Goal: Navigation & Orientation: Find specific page/section

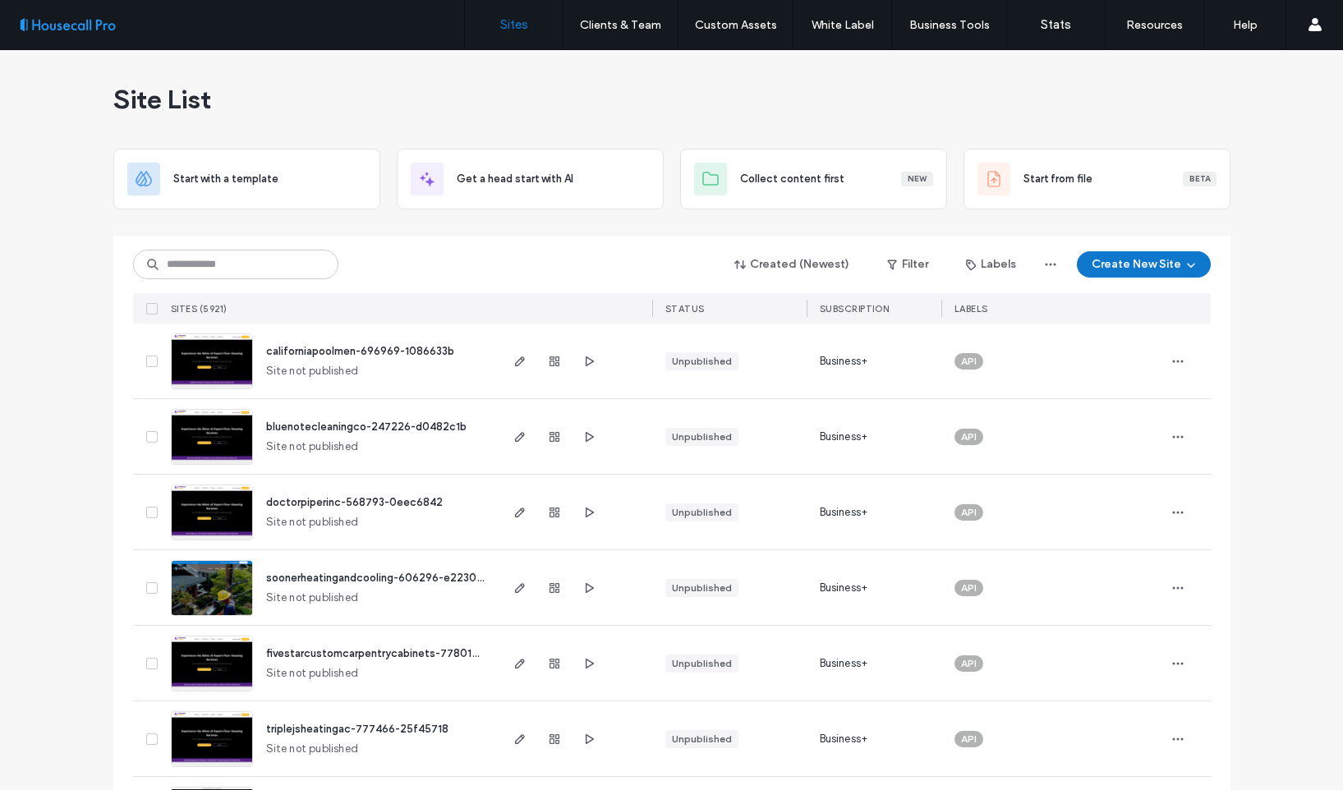
click at [539, 272] on div "Created (Newest) Filter Labels Create New Site" at bounding box center [672, 264] width 1078 height 31
click at [560, 272] on div "Created (Newest) Filter Labels Create New Site" at bounding box center [672, 264] width 1078 height 31
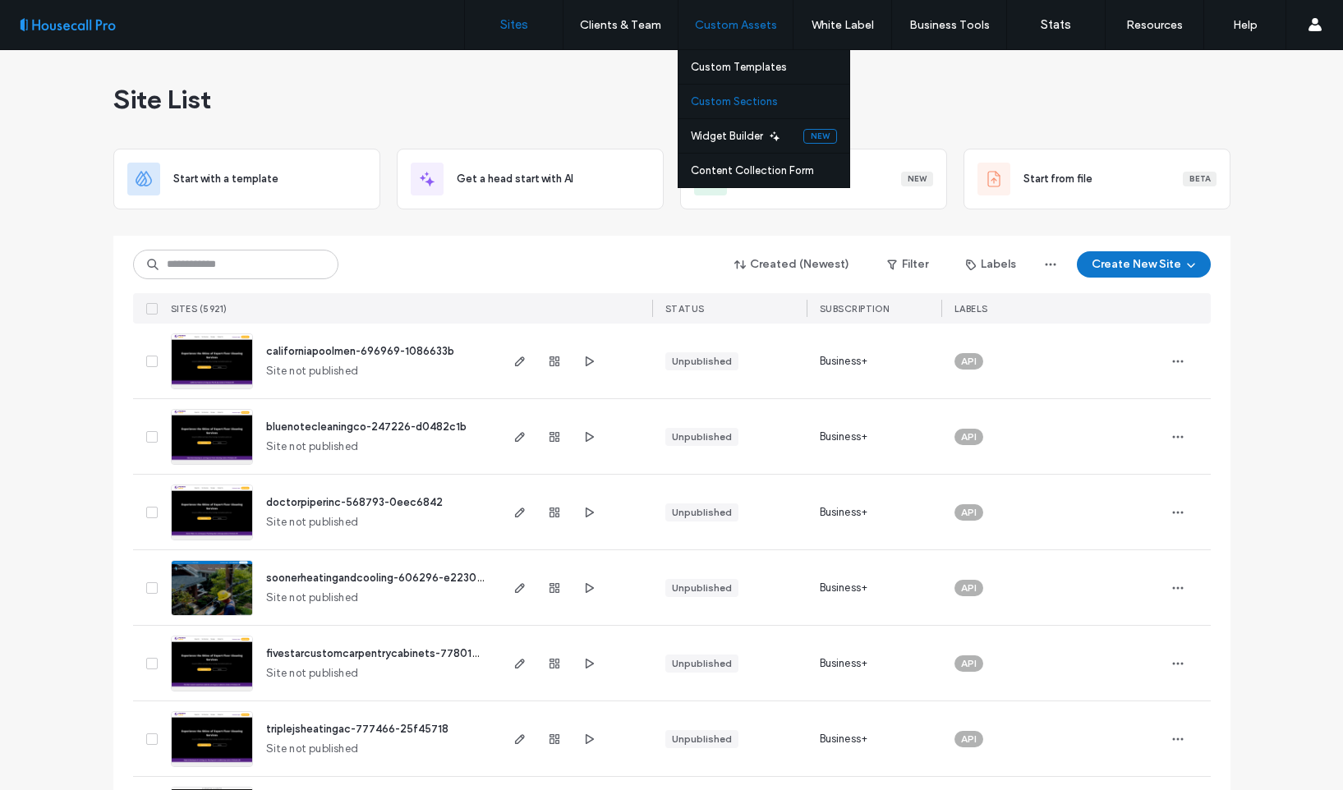
drag, startPoint x: 744, startPoint y: 65, endPoint x: 732, endPoint y: 105, distance: 41.9
click at [744, 65] on label "Custom Templates" at bounding box center [739, 67] width 96 height 12
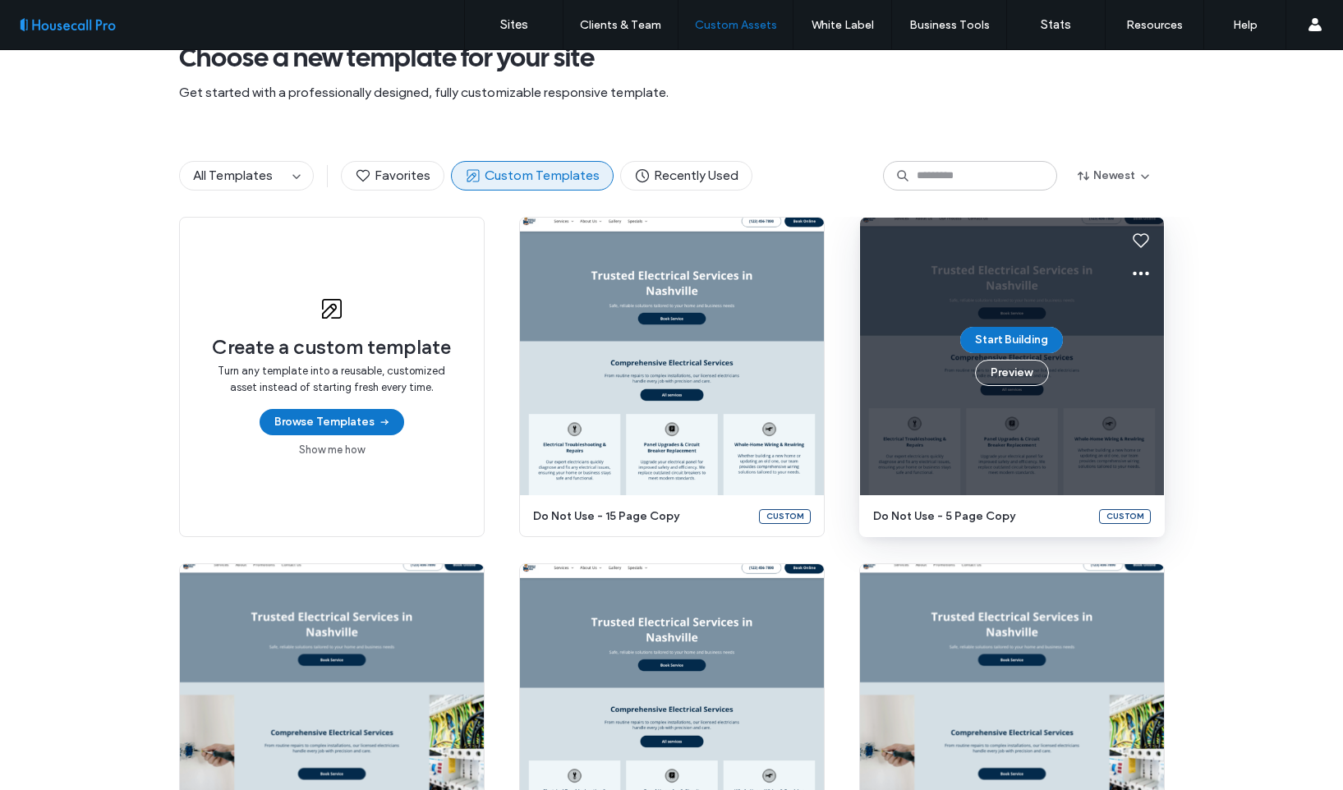
scroll to position [67, 0]
click at [1016, 377] on button "Preview" at bounding box center [1012, 374] width 74 height 26
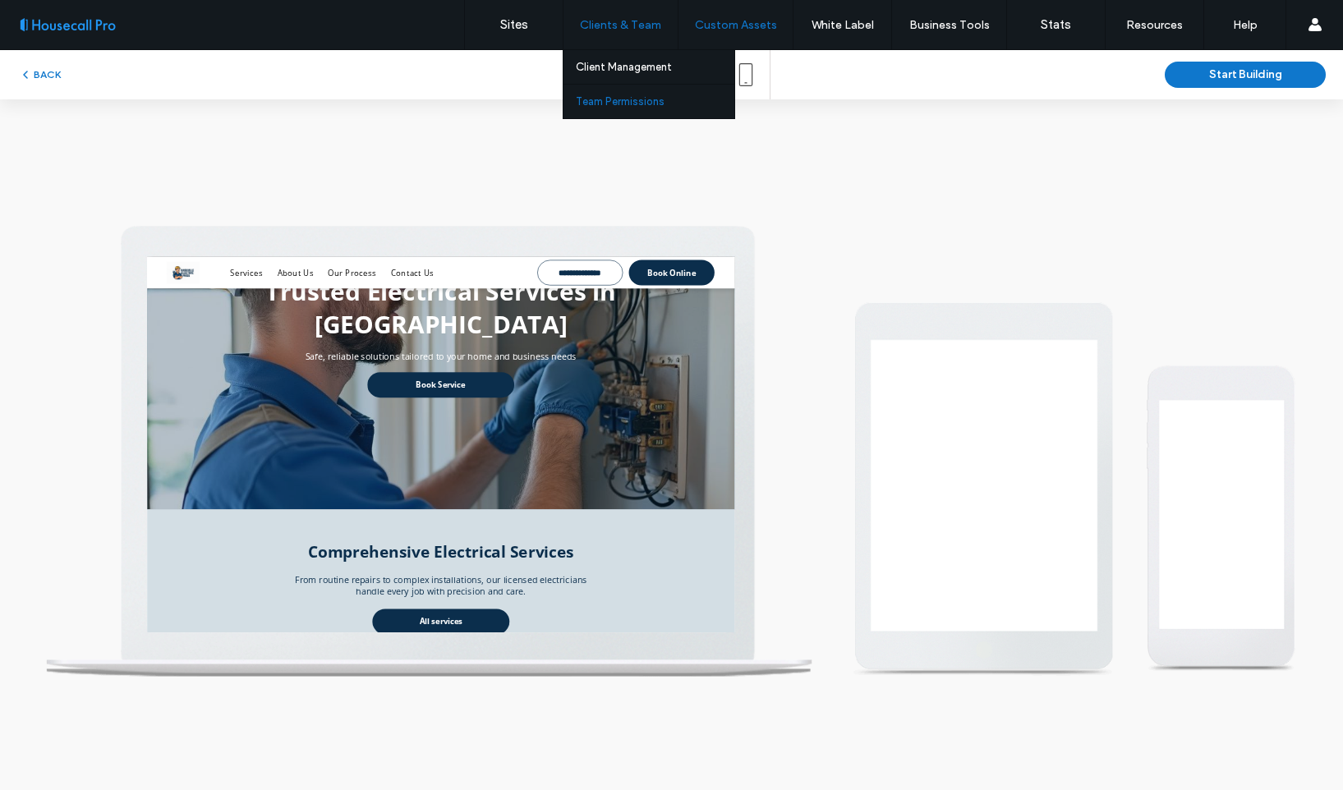
scroll to position [0, 0]
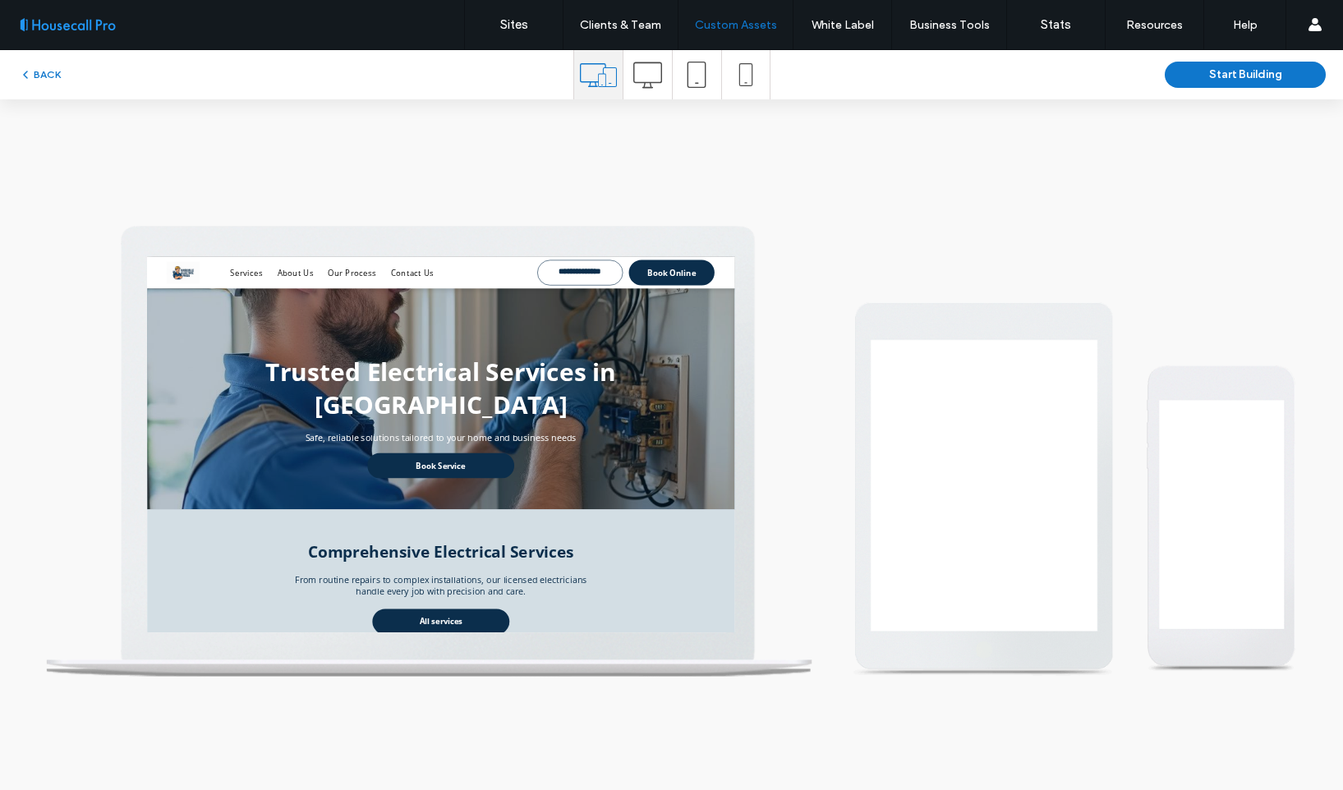
click at [646, 85] on icon at bounding box center [648, 75] width 29 height 29
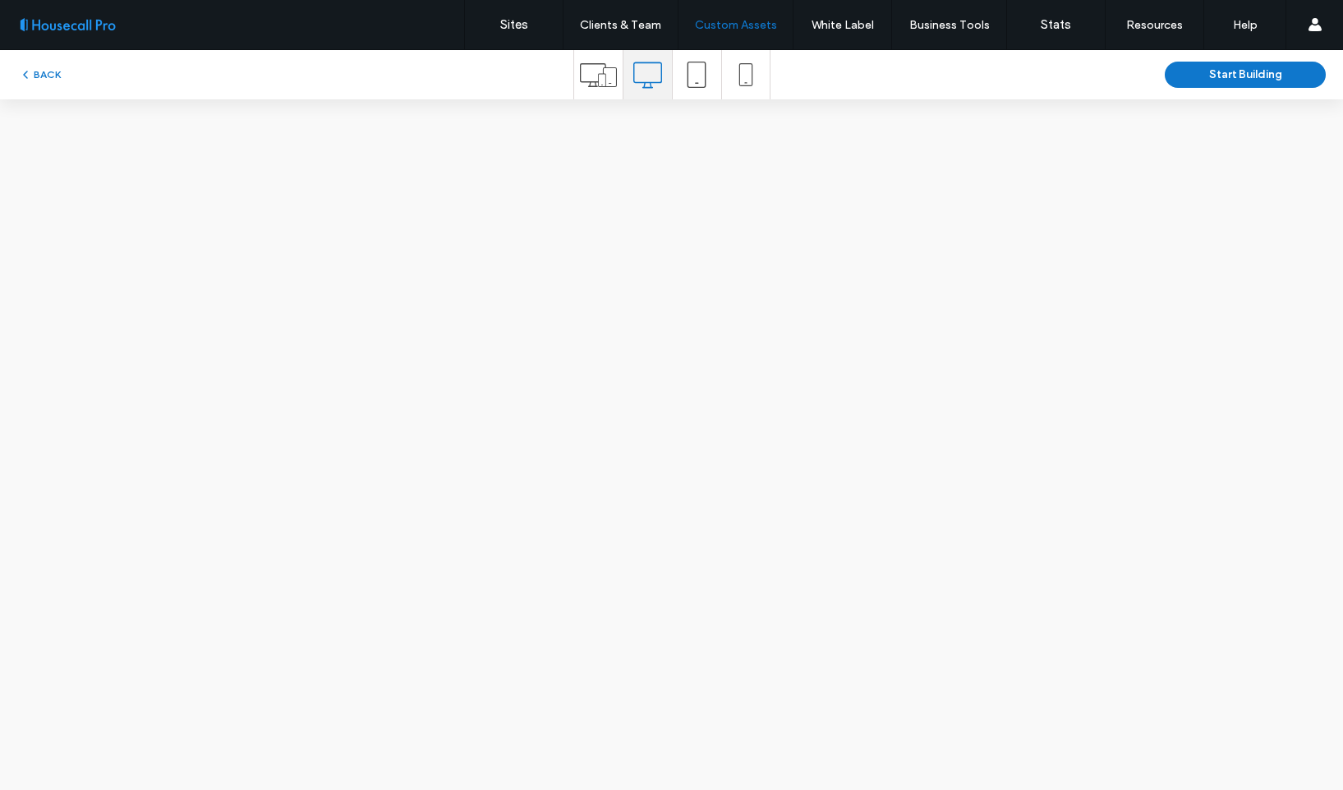
click at [698, 89] on span at bounding box center [697, 74] width 26 height 49
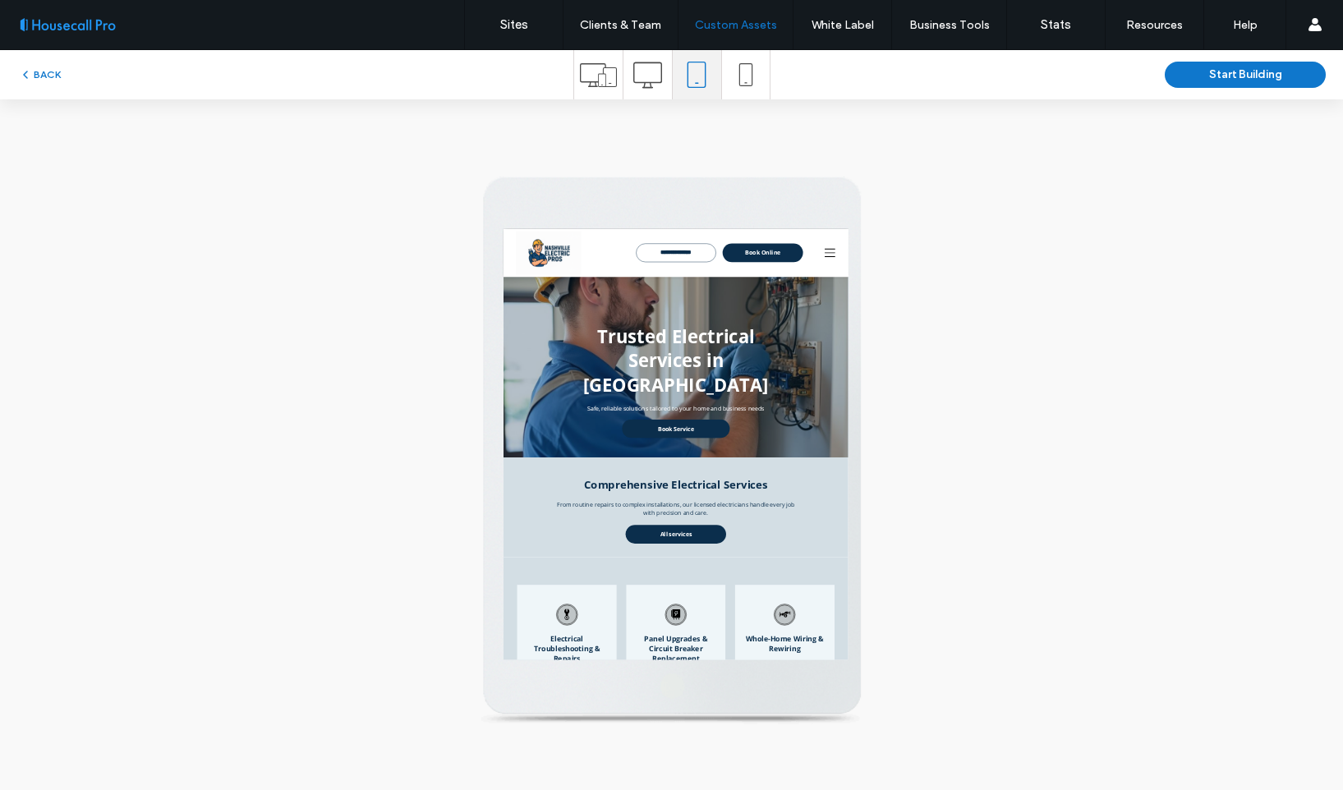
click at [639, 85] on icon at bounding box center [648, 75] width 29 height 29
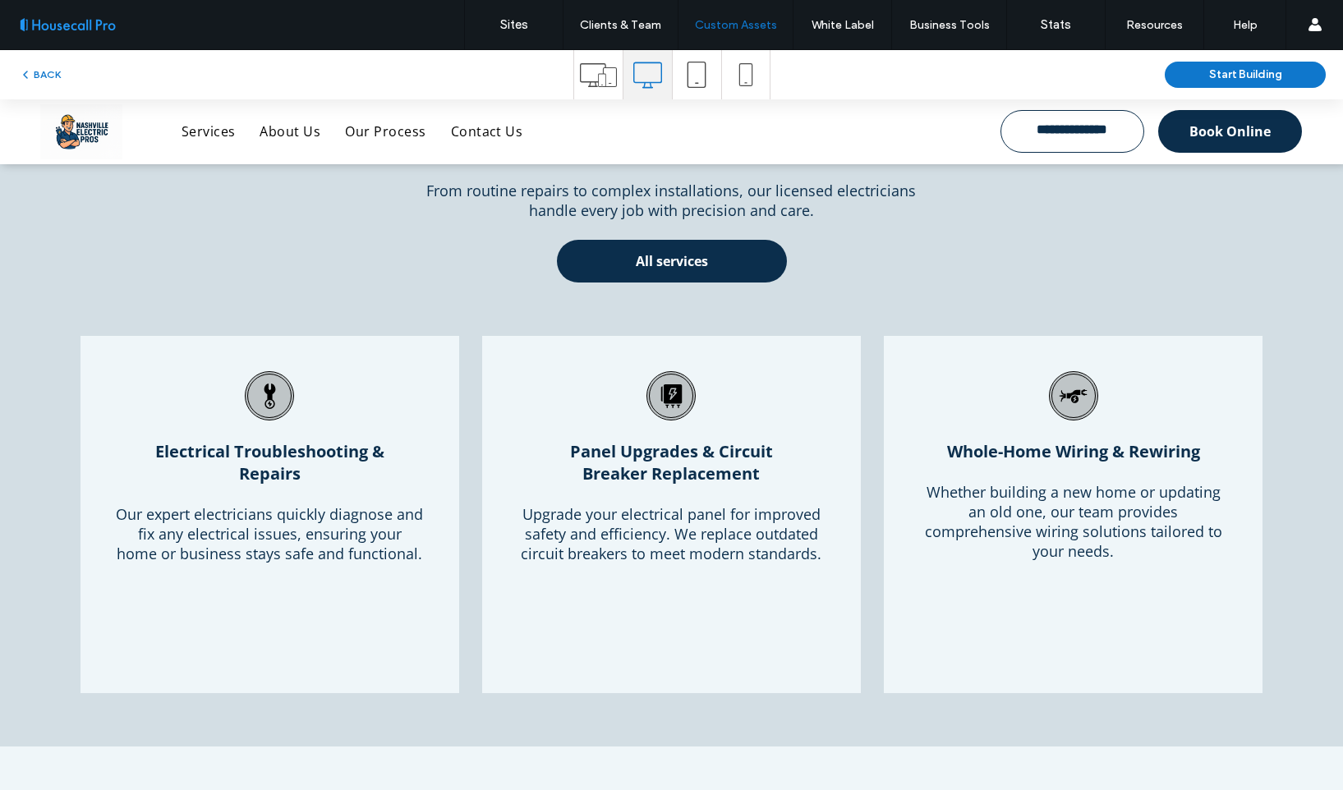
scroll to position [532, 0]
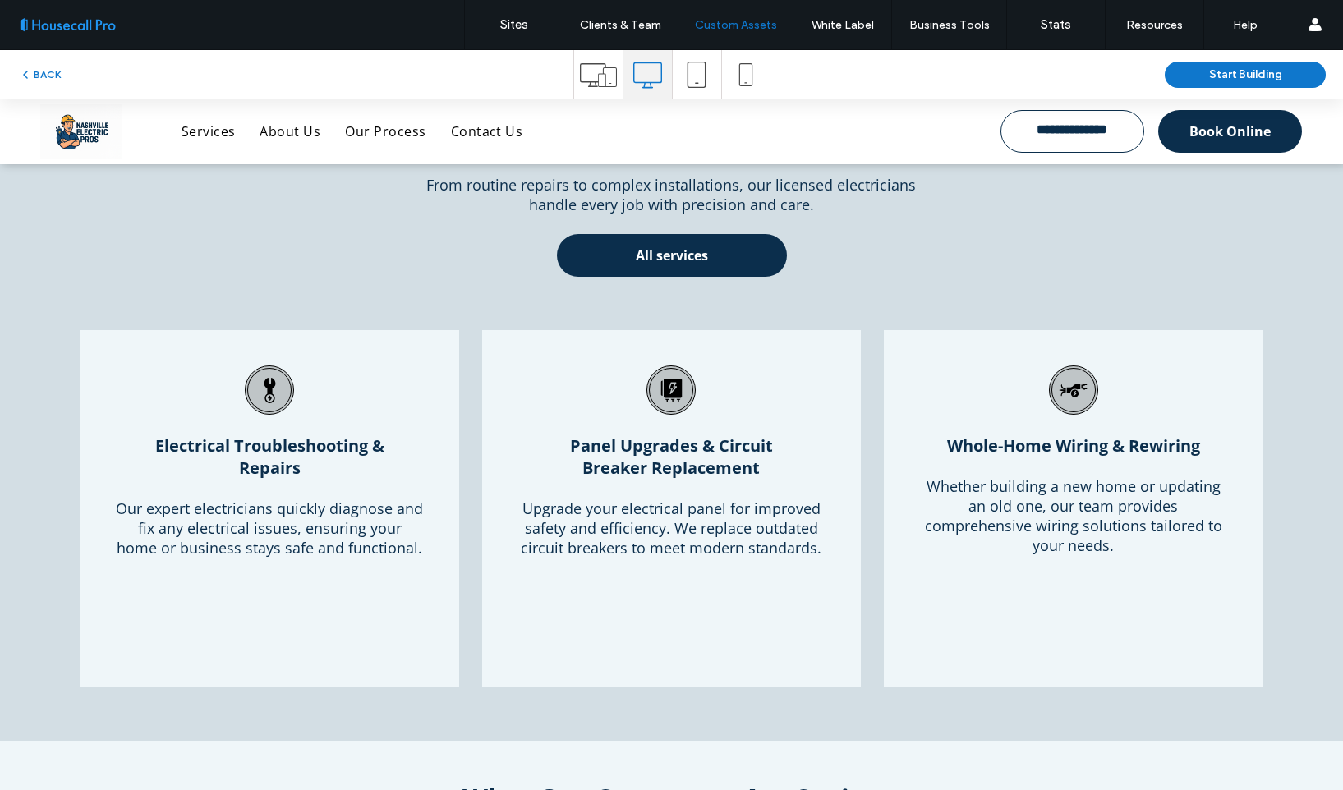
click at [279, 541] on span "Our expert electricians quickly diagnose and fix any electrical issues, ensurin…" at bounding box center [269, 528] width 307 height 59
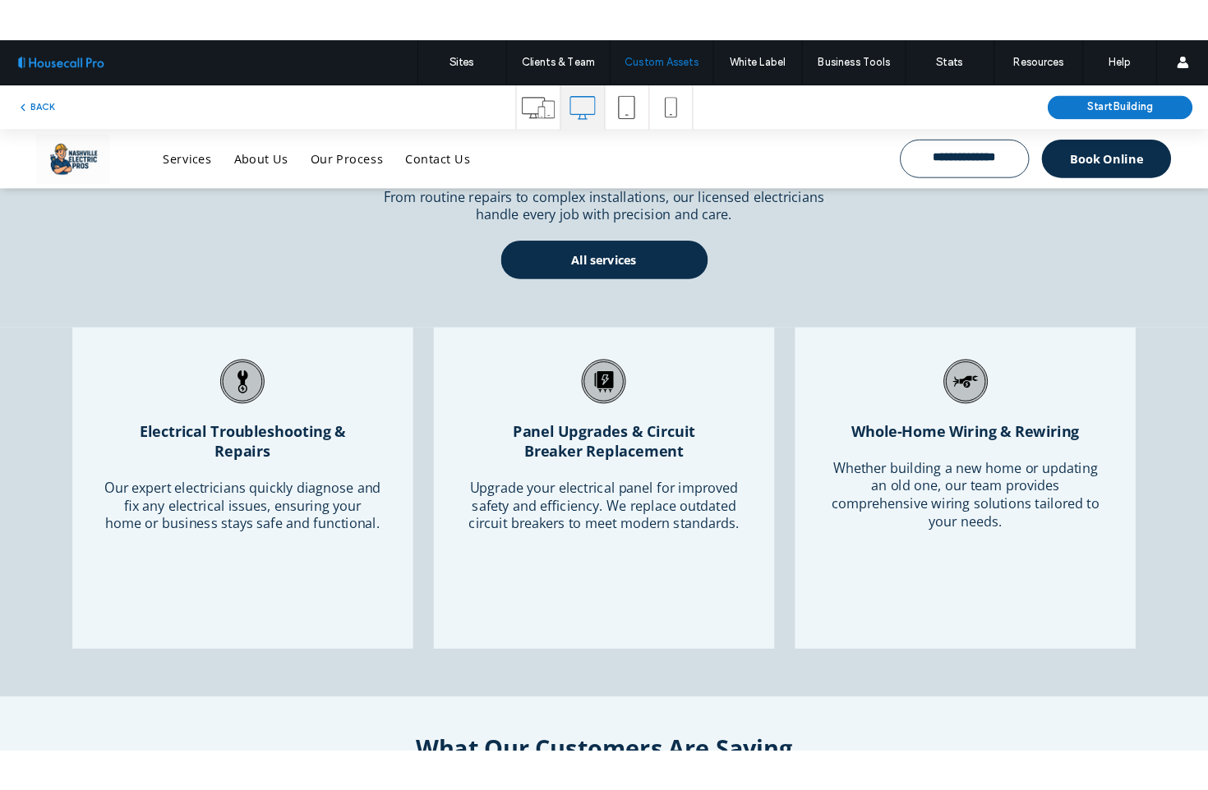
scroll to position [579, 0]
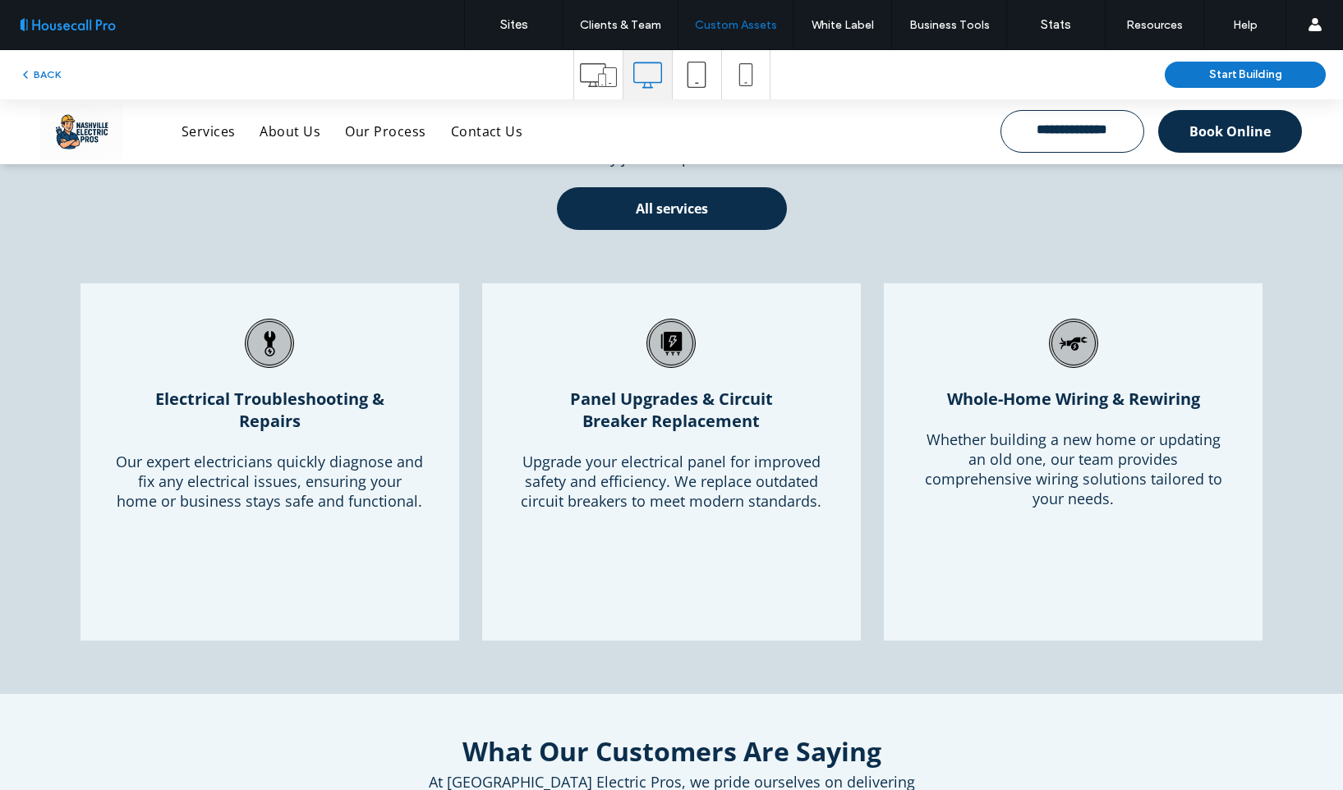
click at [306, 216] on div "Comprehensive Electrical Services From routine repairs to complex installations…" at bounding box center [672, 145] width 986 height 170
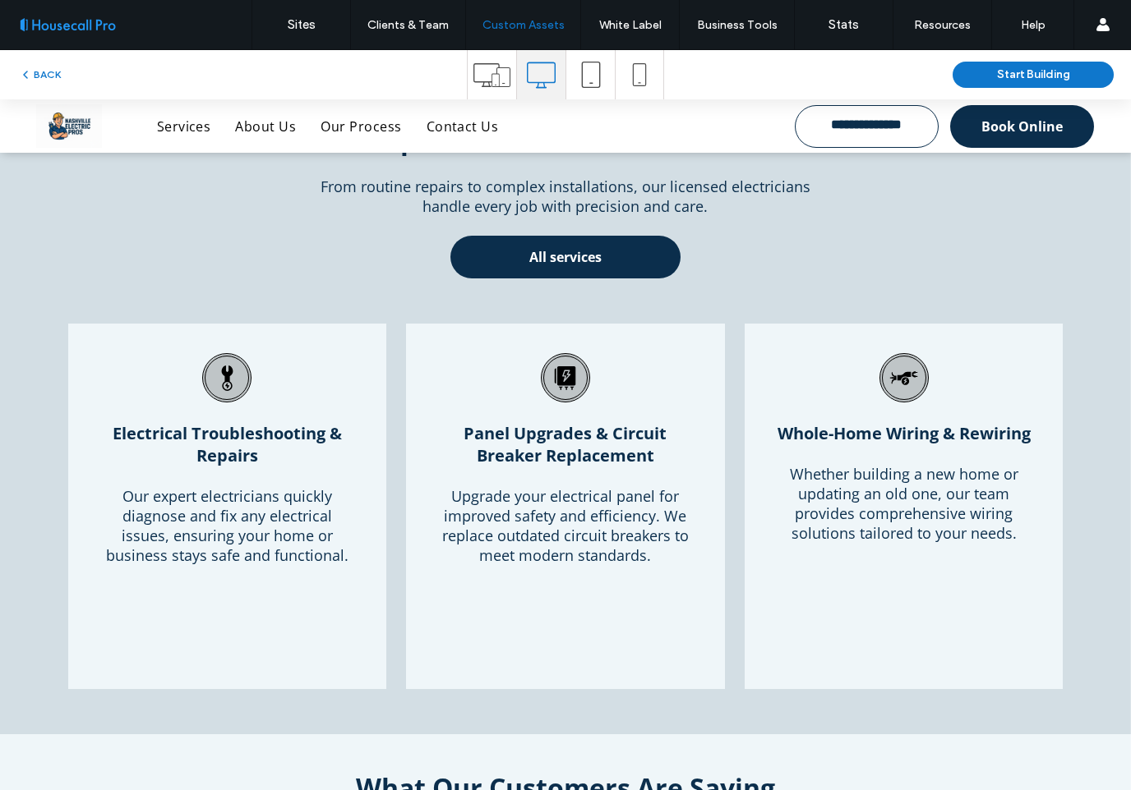
scroll to position [481, 0]
click at [216, 377] on icon at bounding box center [227, 379] width 30 height 30
click at [231, 376] on icon at bounding box center [227, 379] width 30 height 30
click at [233, 385] on icon at bounding box center [227, 379] width 30 height 30
